Goal: Communication & Community: Connect with others

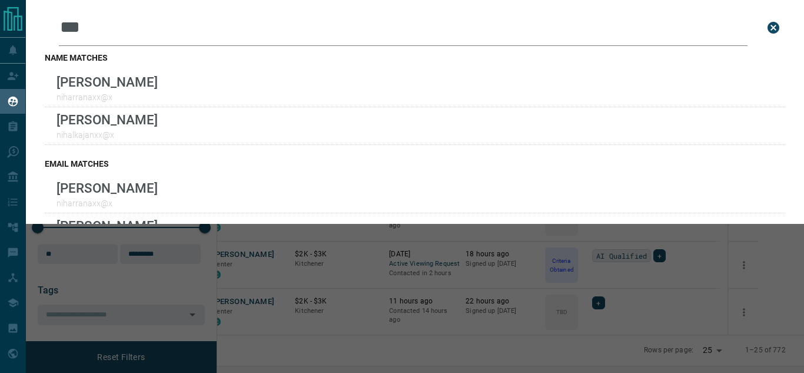
scroll to position [258, 573]
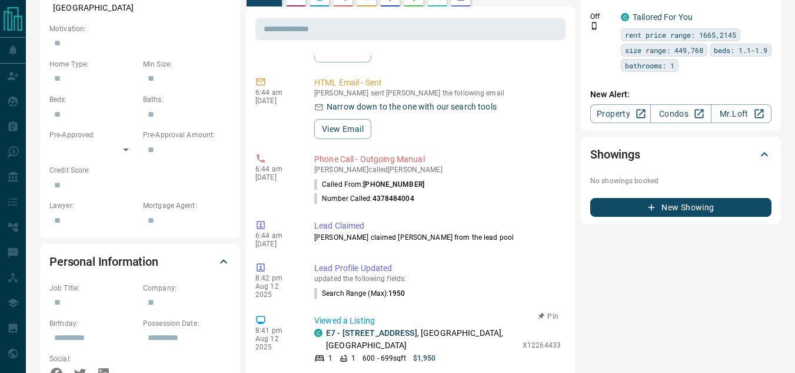
scroll to position [412, 0]
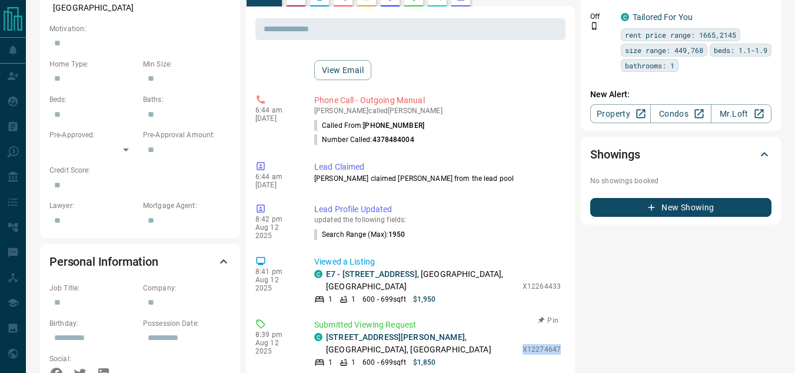
drag, startPoint x: 512, startPoint y: 316, endPoint x: 553, endPoint y: 313, distance: 40.8
click at [553, 319] on div "Submitted Viewing Request C 511 - 280 Lester Street , University, Waterloo 1 1 …" at bounding box center [439, 373] width 251 height 109
copy div "X12274647"
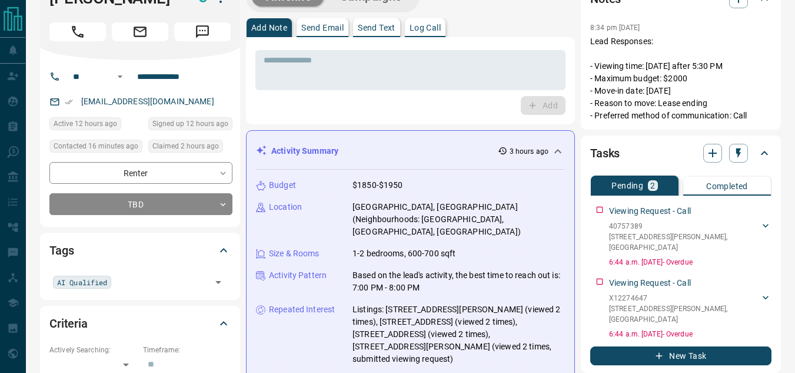
scroll to position [37, 0]
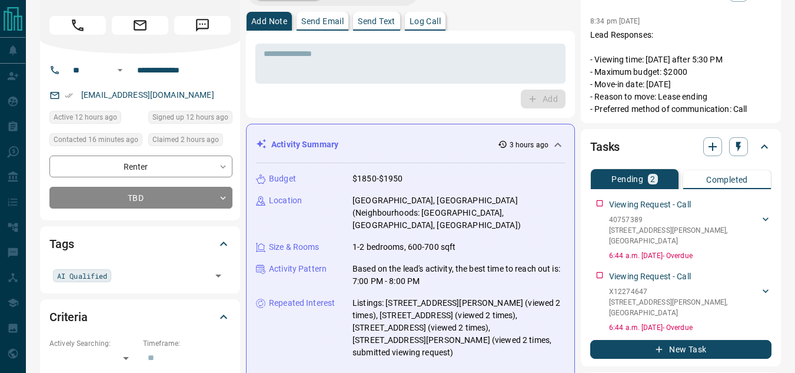
click at [558, 141] on icon at bounding box center [558, 145] width 14 height 14
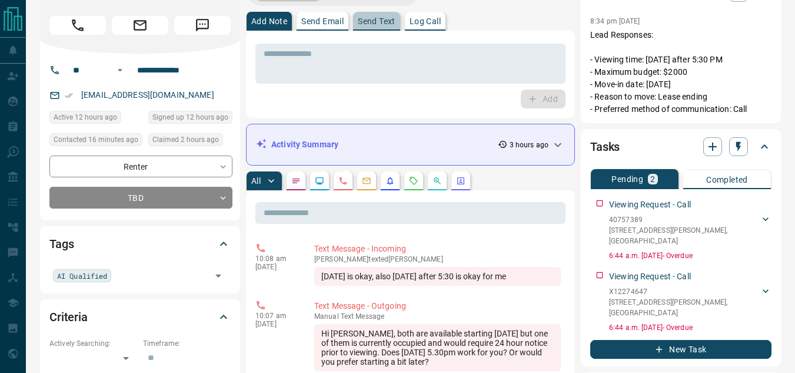
click at [368, 27] on button "Send Text" at bounding box center [376, 21] width 47 height 19
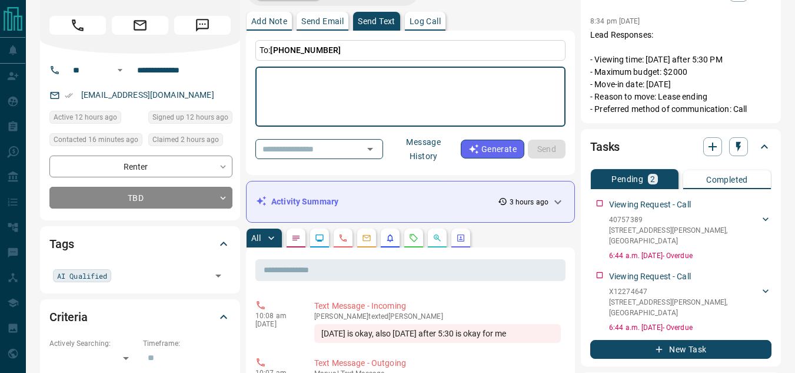
click at [360, 72] on textarea at bounding box center [411, 97] width 294 height 50
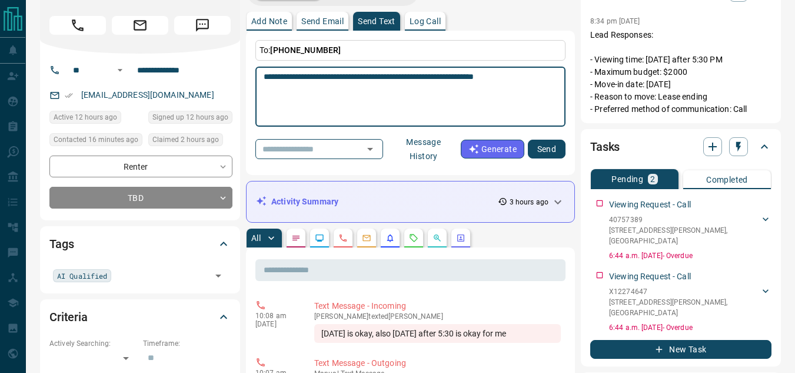
type textarea "**********"
click at [552, 145] on button "Send" at bounding box center [547, 149] width 38 height 19
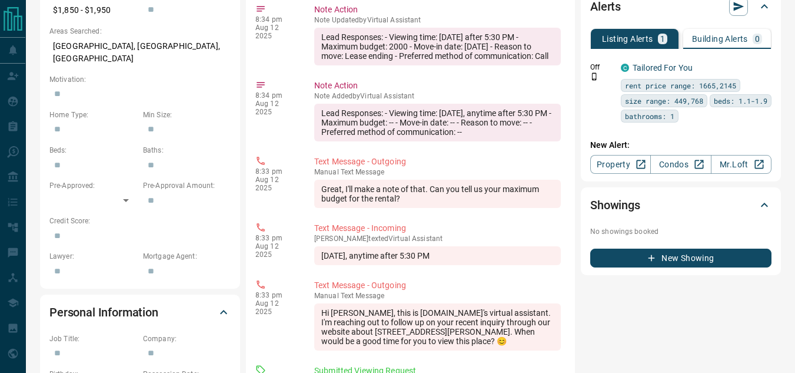
scroll to position [508, 0]
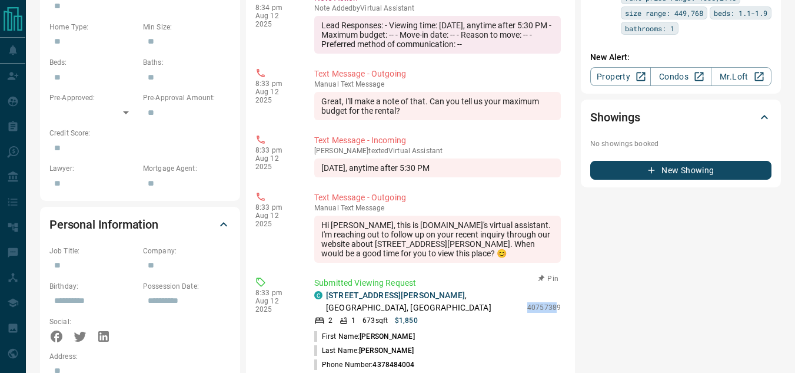
drag, startPoint x: 521, startPoint y: 256, endPoint x: 550, endPoint y: 255, distance: 28.9
click at [550, 302] on p "40757389" at bounding box center [545, 307] width 34 height 11
click at [535, 302] on p "40757389" at bounding box center [545, 307] width 34 height 11
click at [528, 302] on p "40757389" at bounding box center [545, 307] width 34 height 11
drag, startPoint x: 518, startPoint y: 257, endPoint x: 551, endPoint y: 258, distance: 33.0
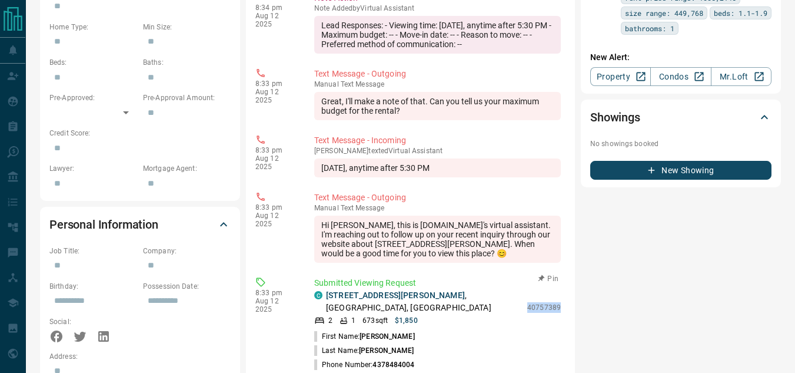
click at [551, 289] on div "C 304 - 413 Hazel Street , Sugarbush Park, Waterloo 2 1 673 sqft $1,850 40757389" at bounding box center [437, 307] width 247 height 37
copy p "40757389"
